Goal: Task Accomplishment & Management: Manage account settings

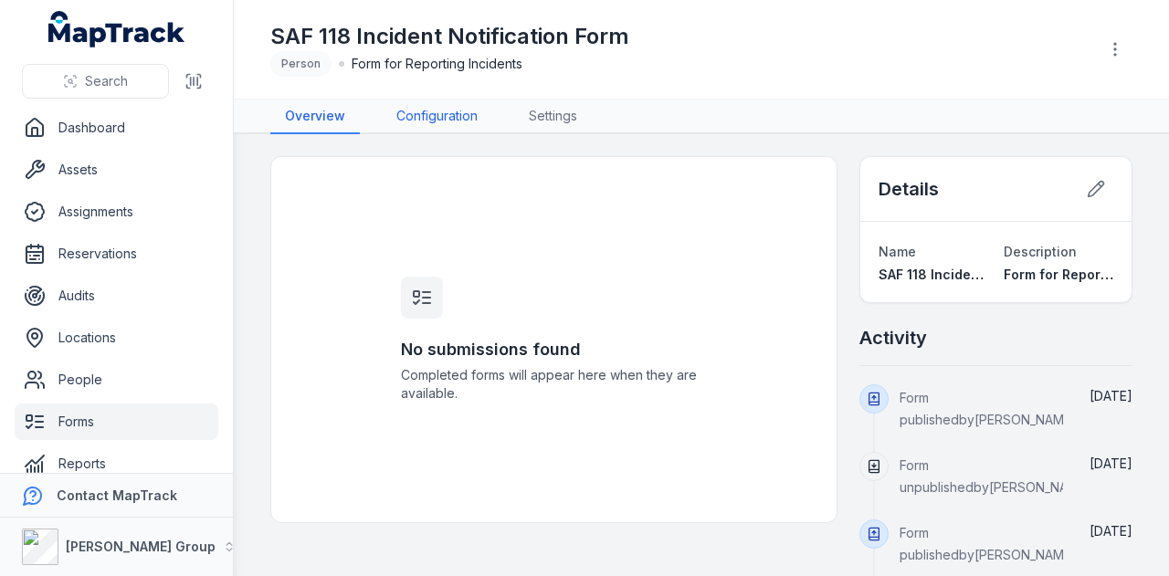
click at [486, 108] on link "Configuration" at bounding box center [437, 117] width 110 height 35
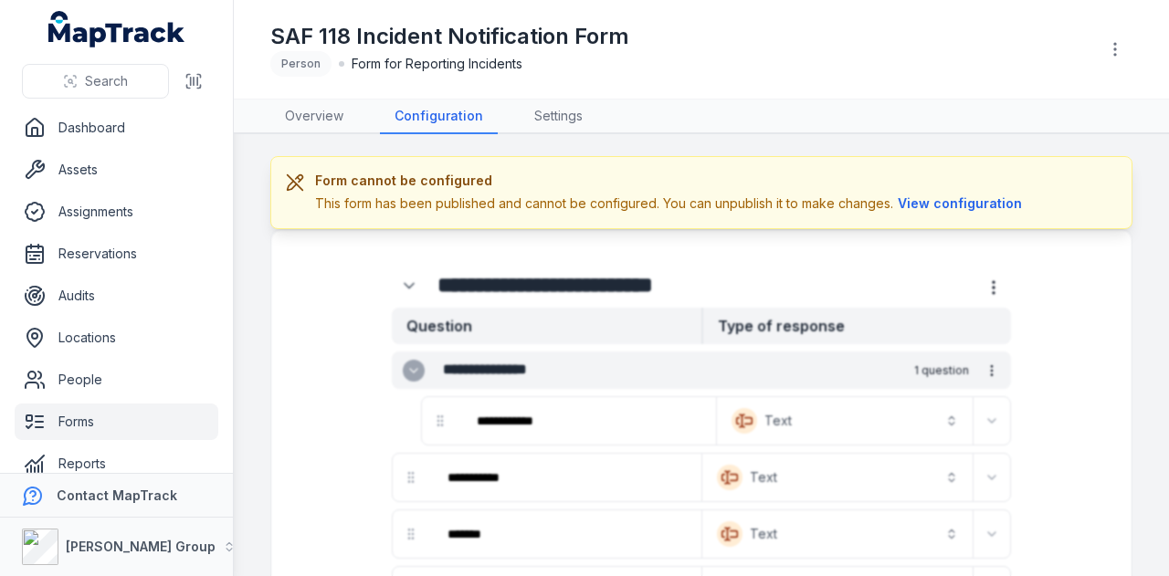
click at [128, 418] on link "Forms" at bounding box center [117, 422] width 204 height 37
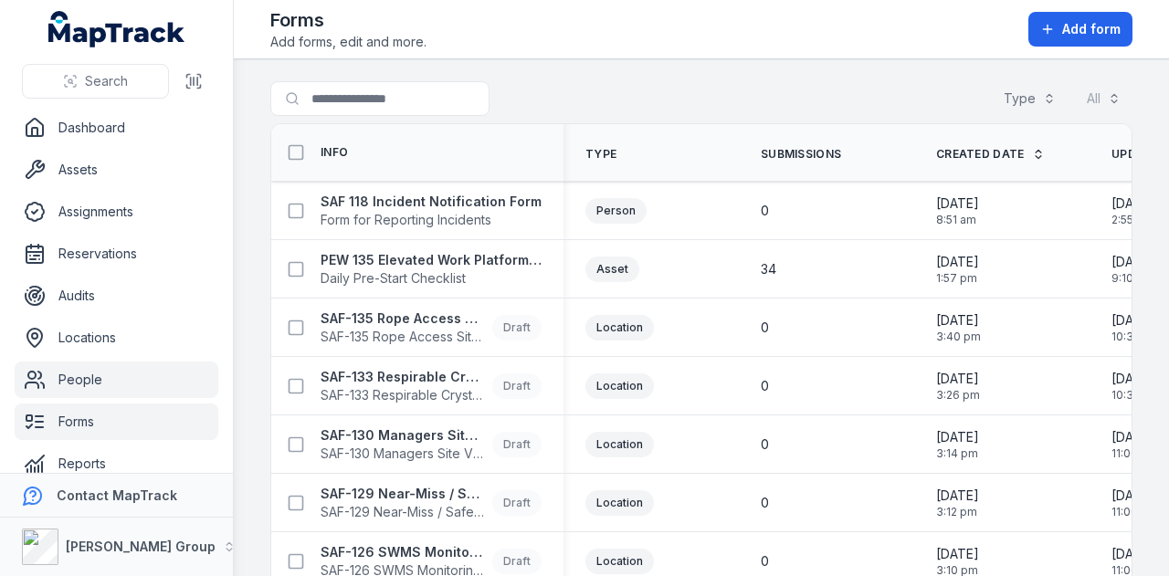
click at [121, 386] on link "People" at bounding box center [117, 380] width 204 height 37
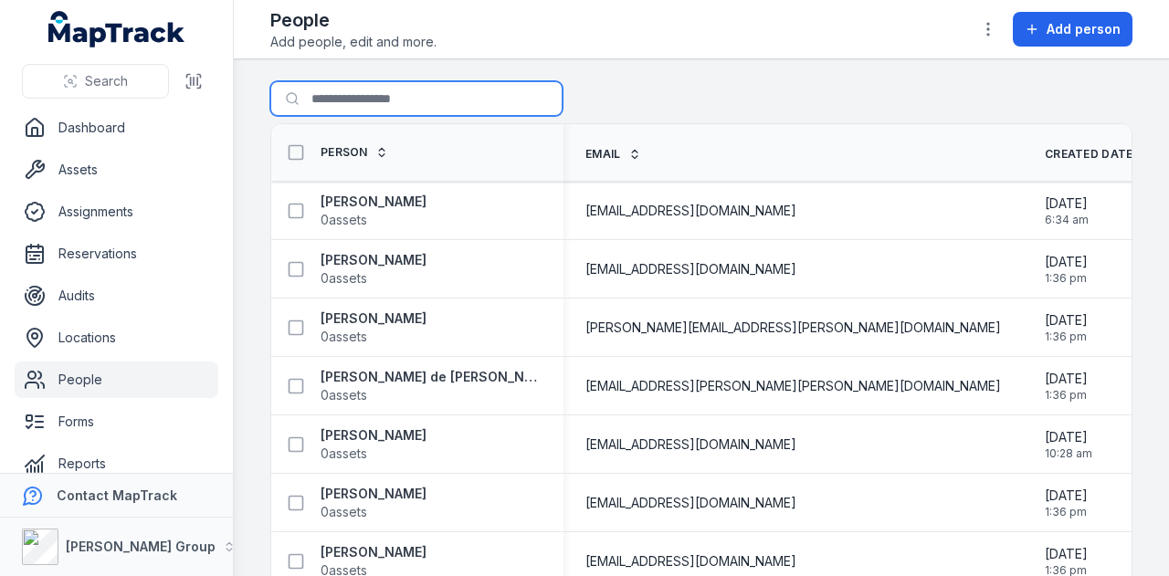
click at [392, 105] on input "Search for people" at bounding box center [416, 98] width 292 height 35
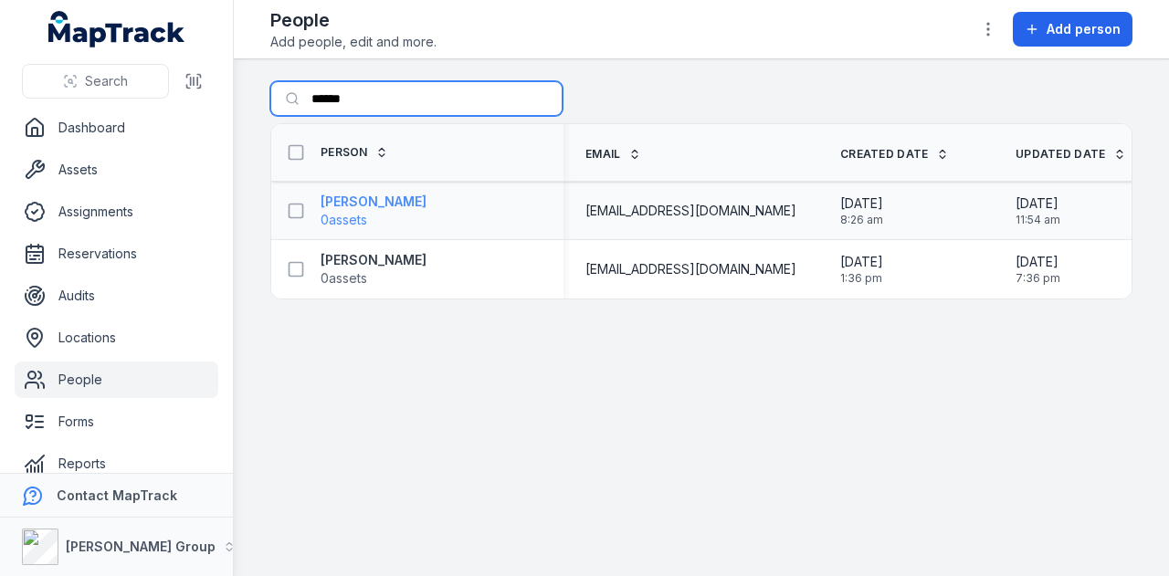
type input "******"
click at [405, 206] on strong "[PERSON_NAME]" at bounding box center [373, 202] width 106 height 18
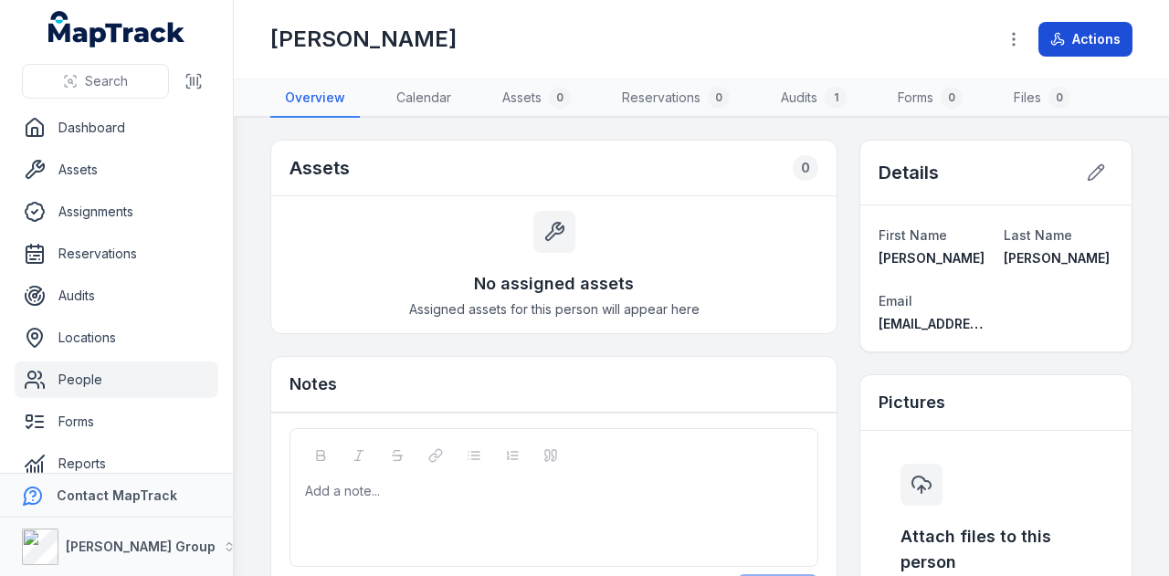
click at [1105, 46] on button "Actions" at bounding box center [1085, 39] width 94 height 35
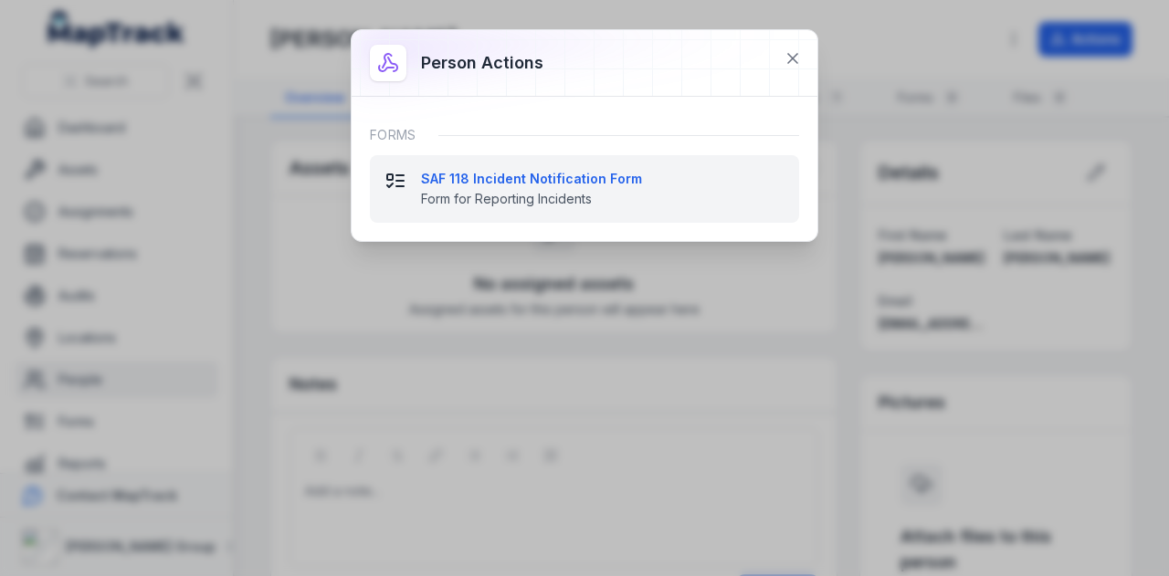
click at [577, 185] on strong "SAF 118 Incident Notification Form" at bounding box center [602, 179] width 363 height 18
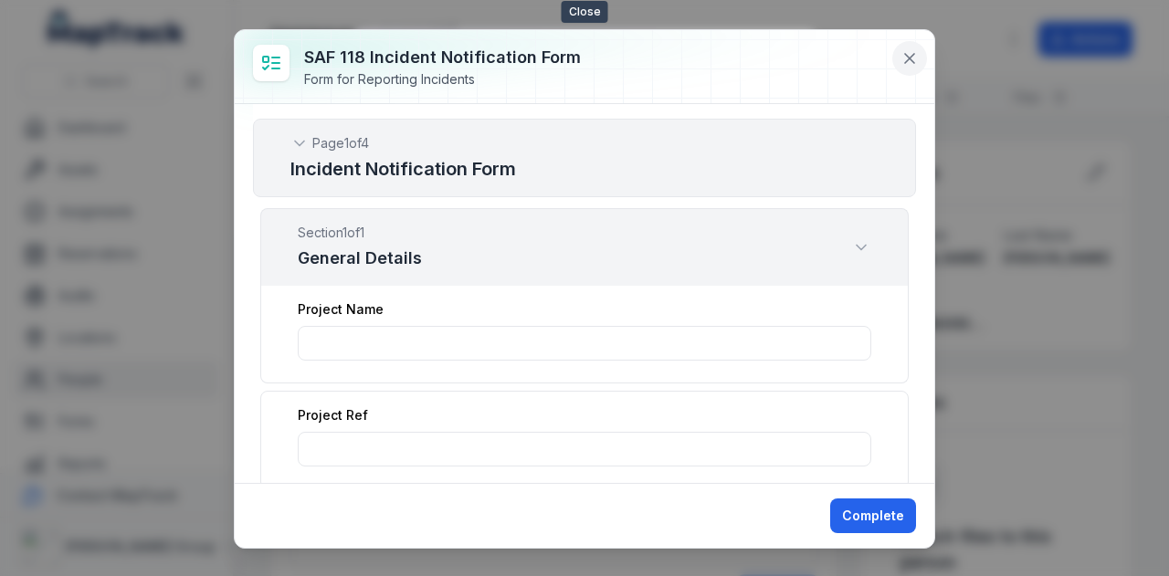
click at [911, 61] on icon at bounding box center [909, 58] width 18 height 18
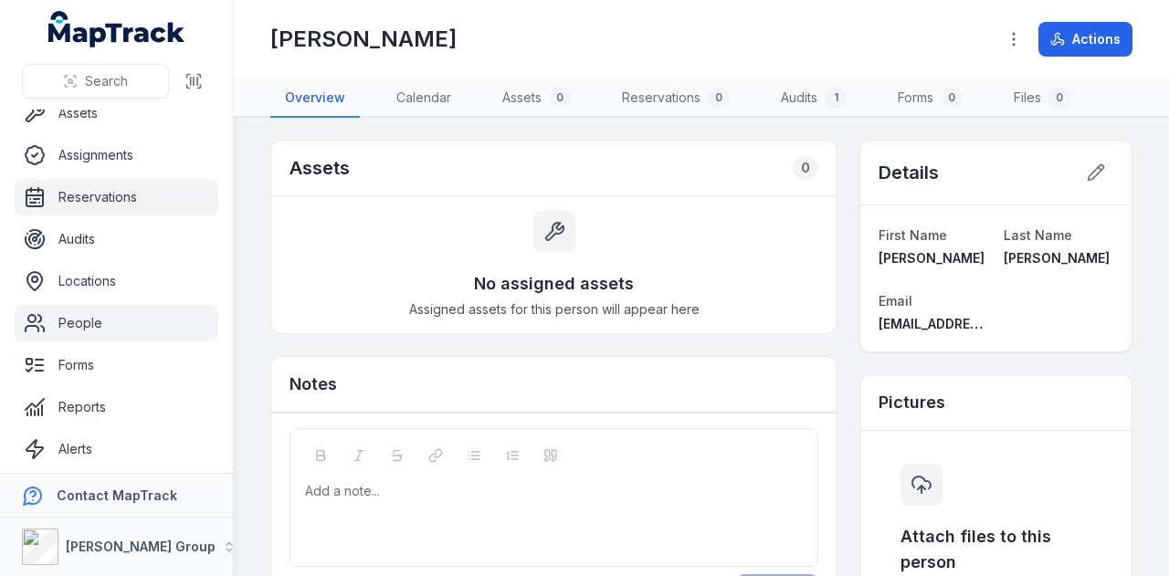
scroll to position [103, 0]
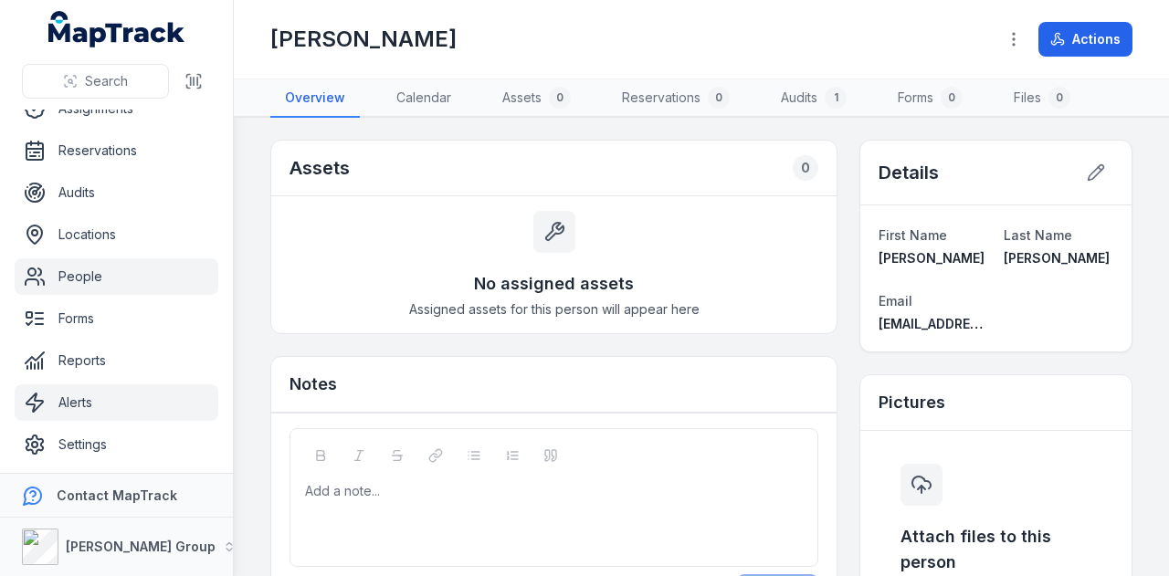
click at [71, 408] on link "Alerts" at bounding box center [117, 402] width 204 height 37
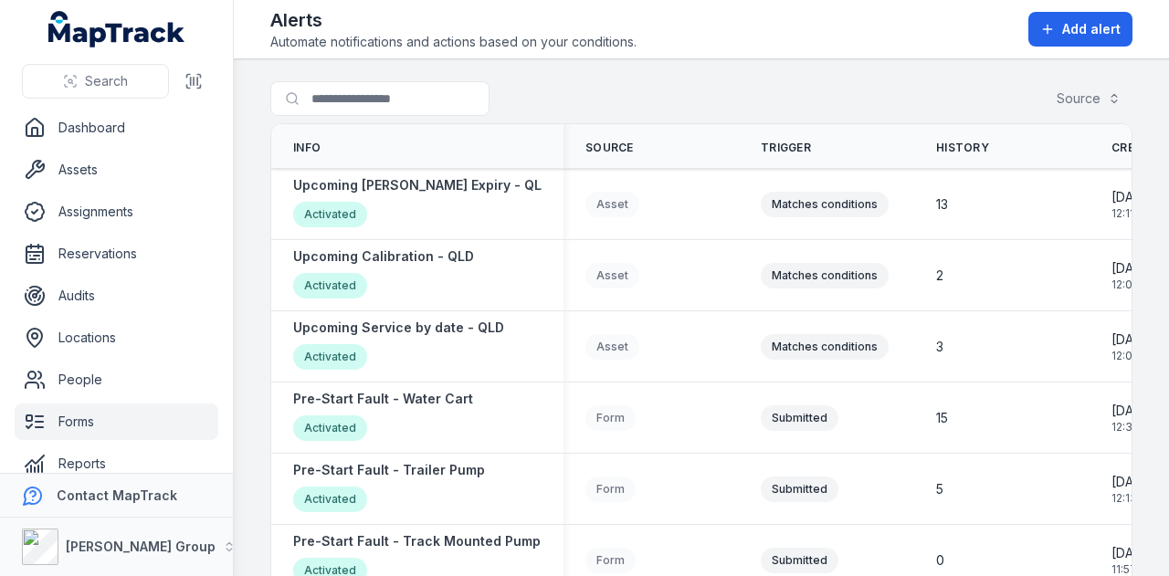
click at [152, 405] on link "Forms" at bounding box center [117, 422] width 204 height 37
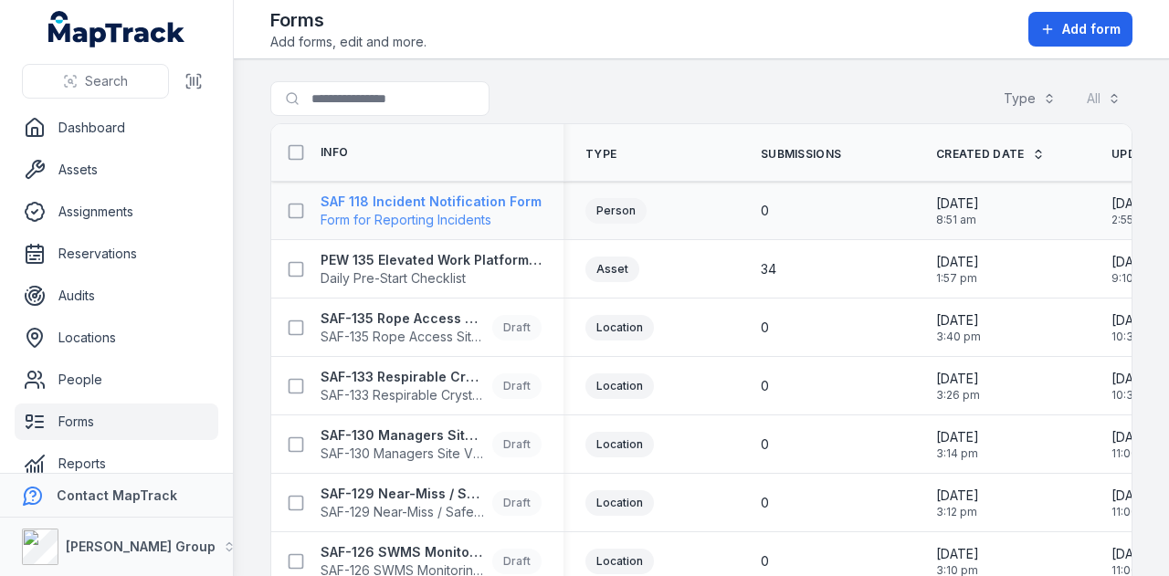
click at [528, 194] on strong "SAF 118 Incident Notification Form" at bounding box center [430, 202] width 221 height 18
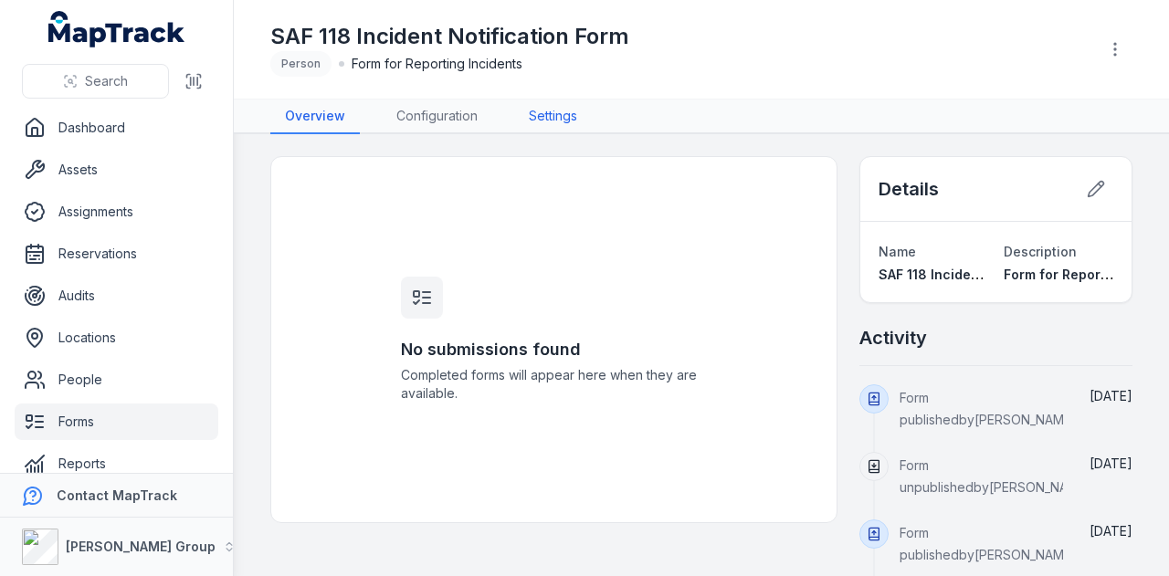
click at [539, 100] on link "Settings" at bounding box center [553, 117] width 78 height 35
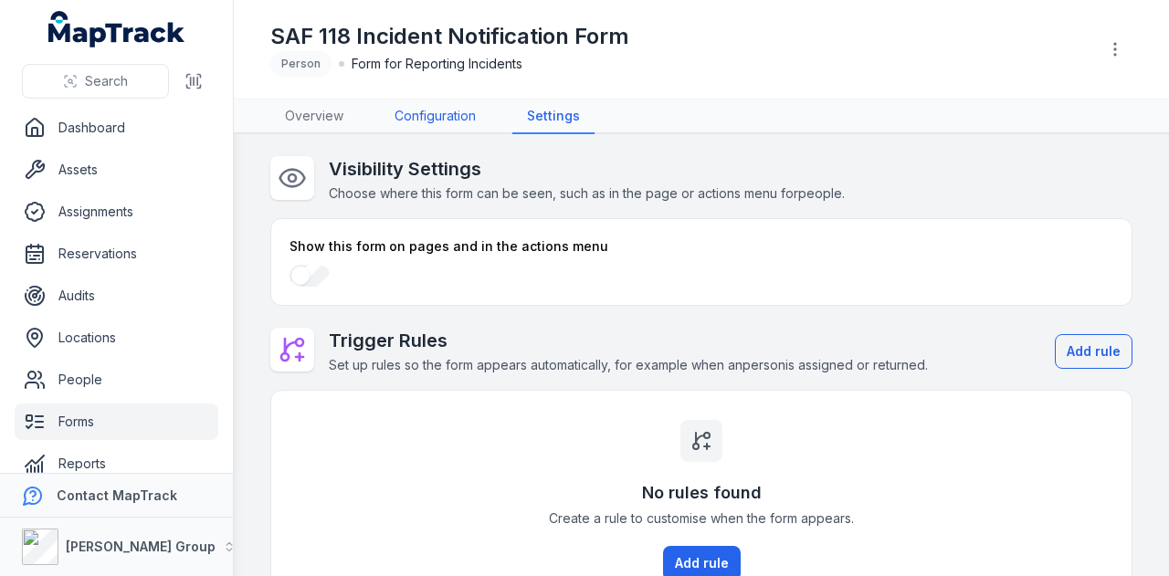
click at [415, 116] on link "Configuration" at bounding box center [435, 117] width 110 height 35
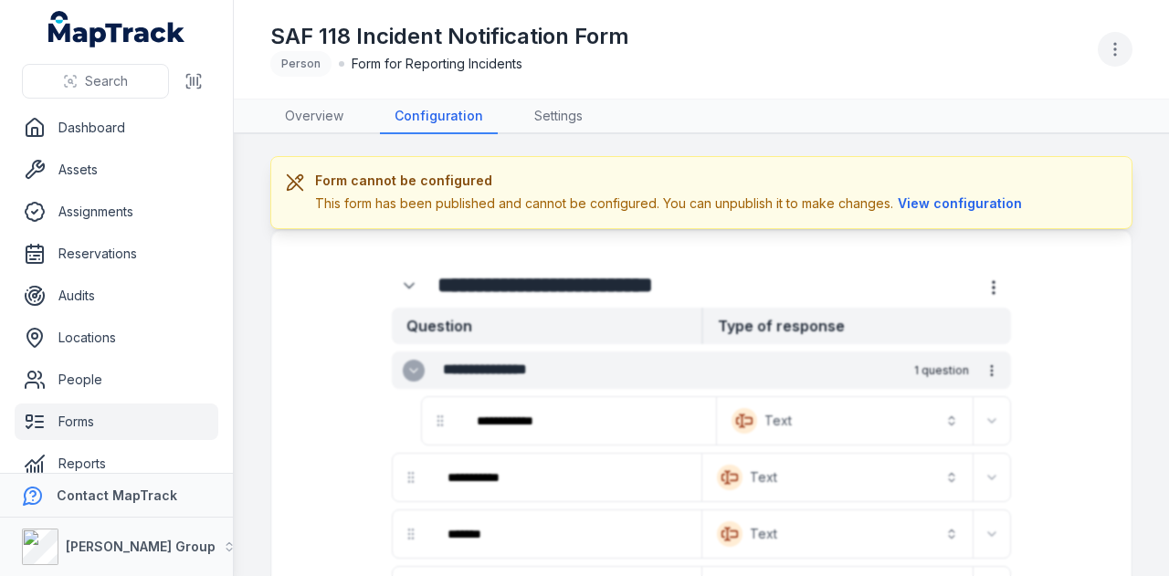
click at [1114, 39] on button "button" at bounding box center [1114, 49] width 35 height 35
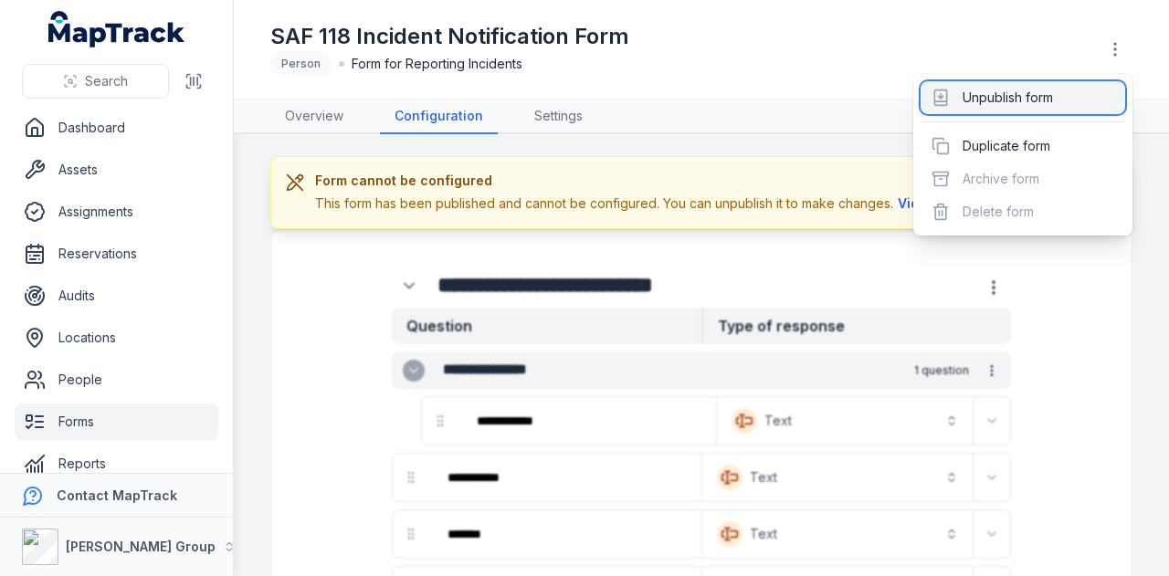
click at [1021, 101] on div "Unpublish form" at bounding box center [1022, 97] width 205 height 33
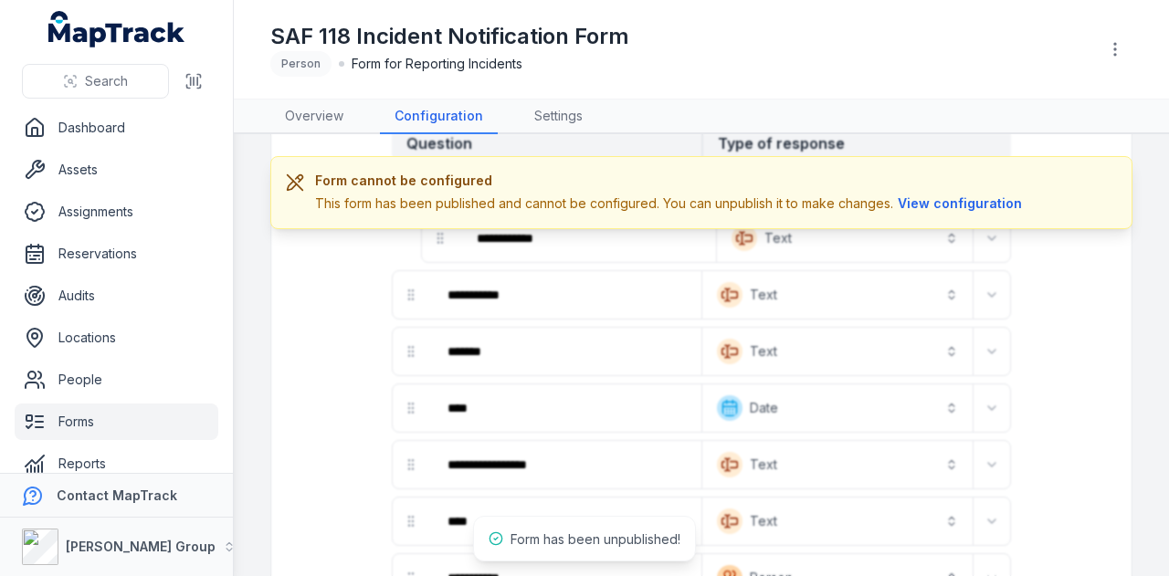
scroll to position [100, 0]
